Goal: Task Accomplishment & Management: Complete application form

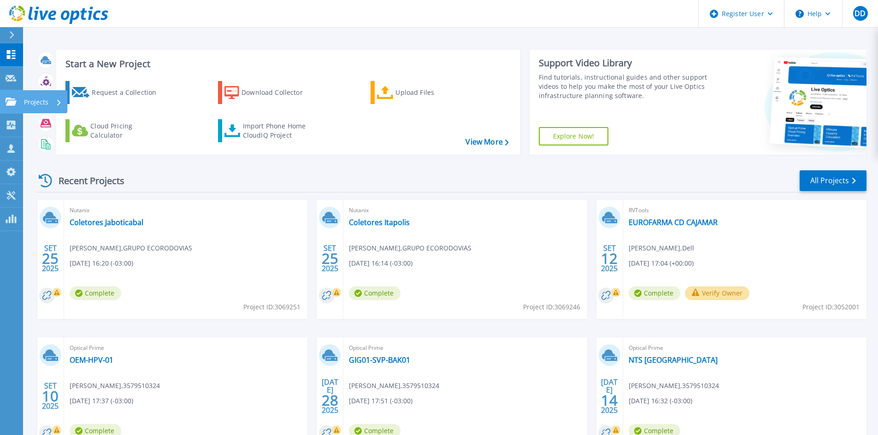
click at [10, 103] on icon at bounding box center [11, 102] width 11 height 8
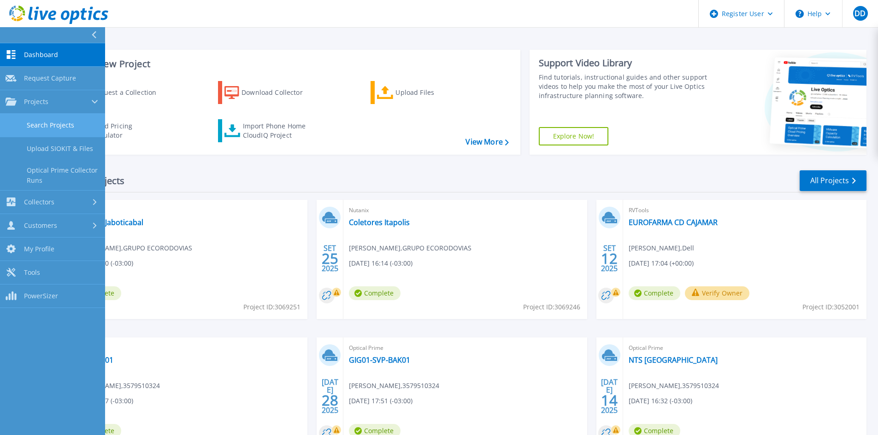
click at [74, 128] on link "Search Projects" at bounding box center [52, 125] width 105 height 23
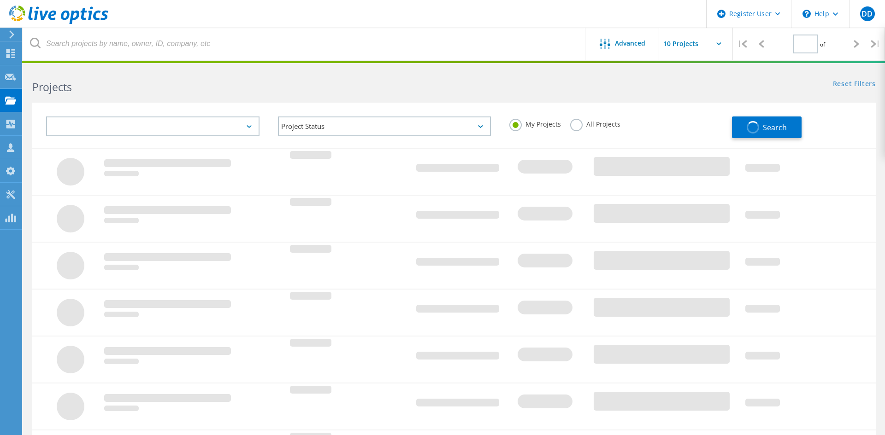
type input "1"
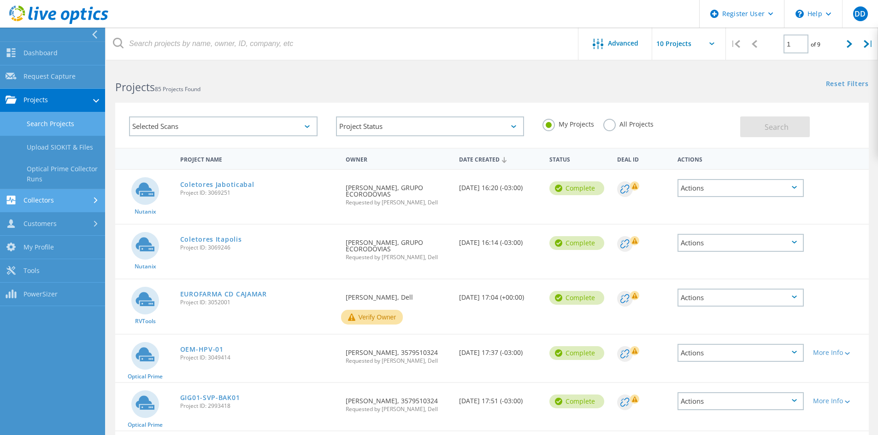
click at [60, 194] on link "Collectors" at bounding box center [52, 200] width 105 height 23
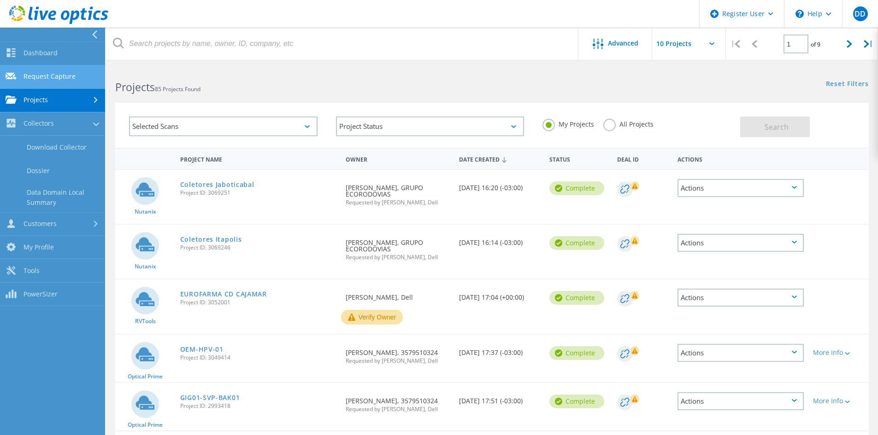
click at [54, 69] on link "Request Capture" at bounding box center [52, 76] width 105 height 23
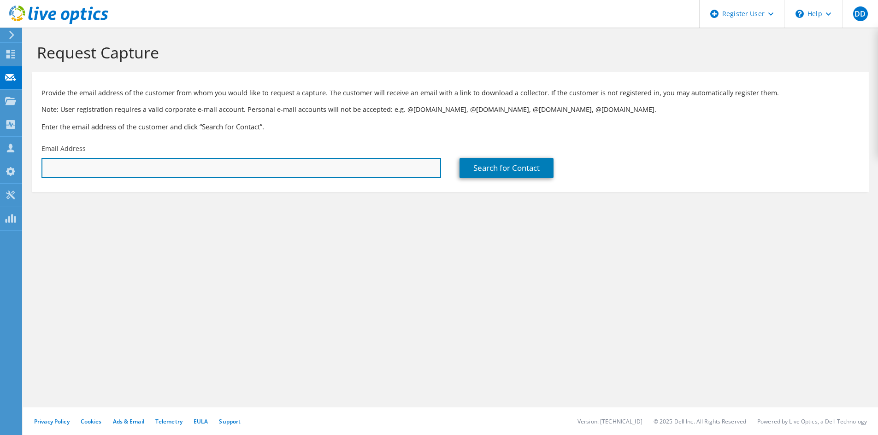
click at [117, 178] on input "text" at bounding box center [240, 168] width 399 height 20
type input "[PERSON_NAME][EMAIL_ADDRESS][DOMAIN_NAME]"
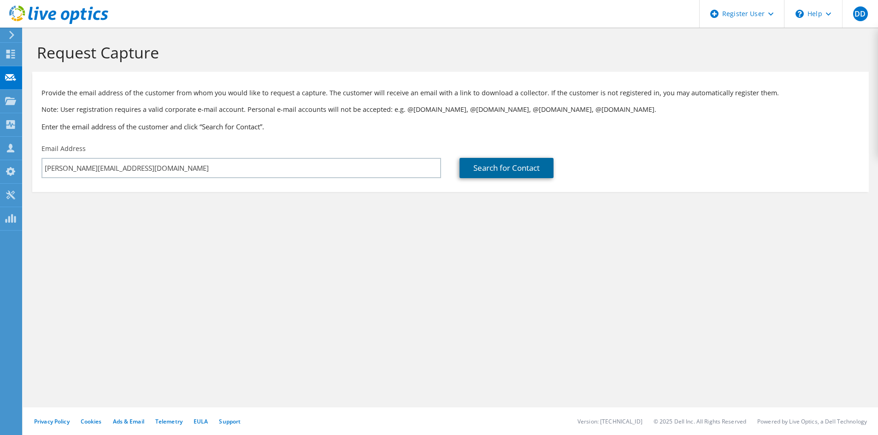
click at [505, 172] on link "Search for Contact" at bounding box center [506, 168] width 94 height 20
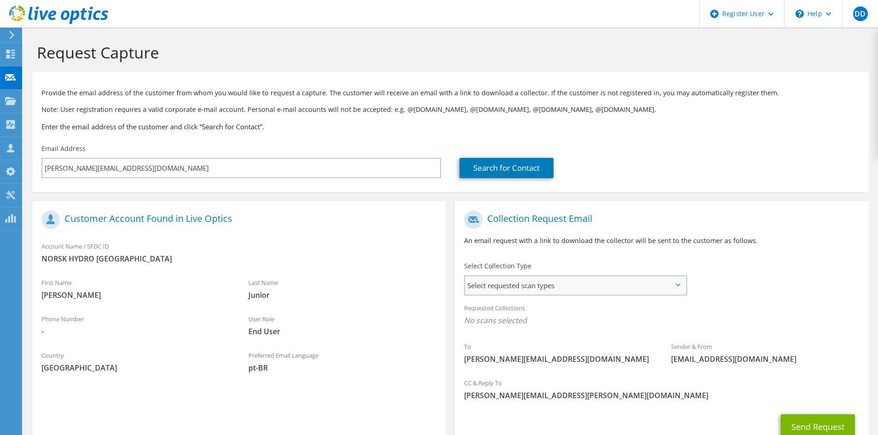
click at [511, 286] on span "Select requested scan types" at bounding box center [575, 285] width 221 height 18
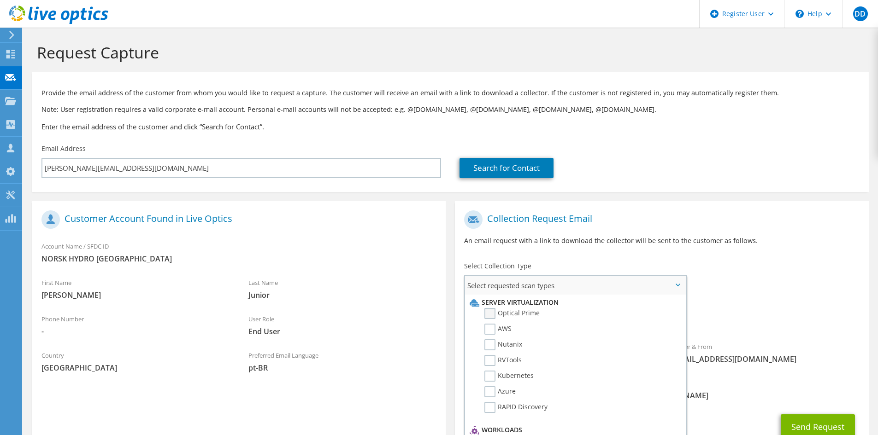
click at [514, 317] on label "Optical Prime" at bounding box center [511, 313] width 55 height 11
click at [0, 0] on input "Optical Prime" at bounding box center [0, 0] width 0 height 0
click at [750, 231] on div "Collection Request Email An email request with a link to download the collector…" at bounding box center [661, 231] width 413 height 51
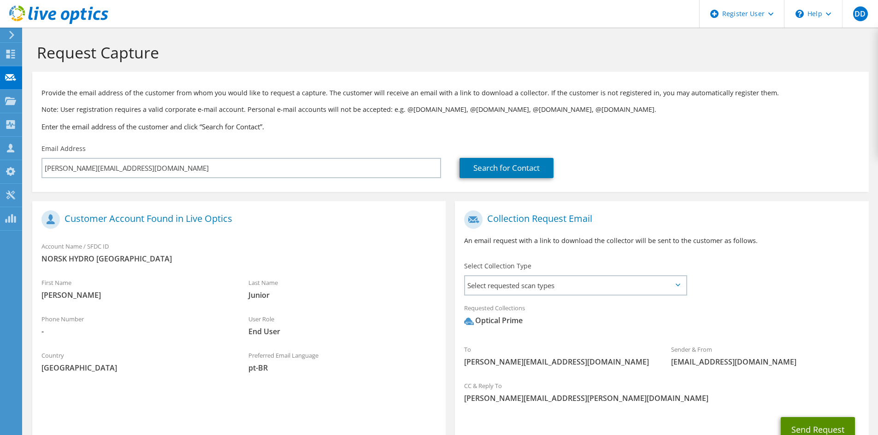
click at [813, 419] on button "Send Request" at bounding box center [817, 429] width 74 height 25
